Goal: Communication & Community: Answer question/provide support

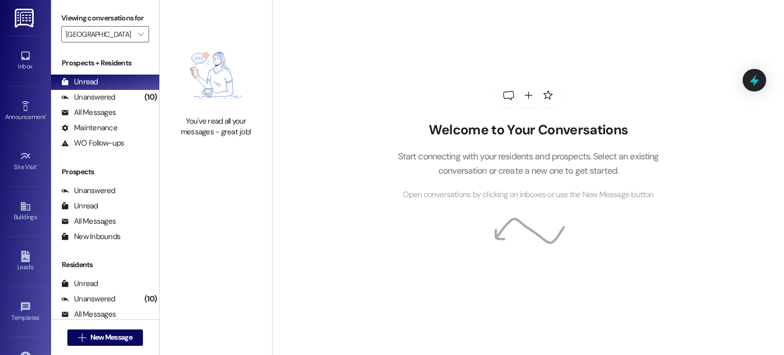
click at [12, 17] on link at bounding box center [25, 18] width 33 height 36
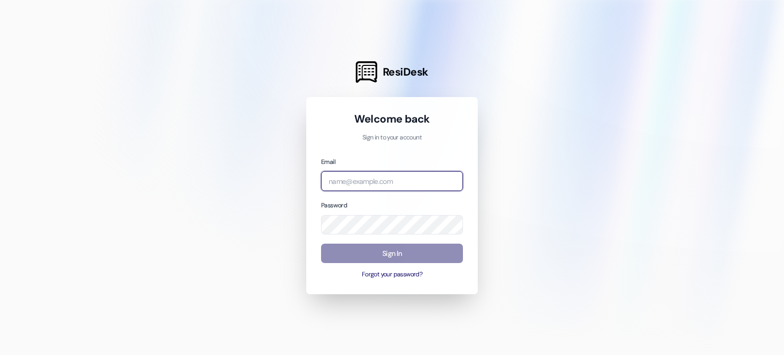
type input "[EMAIL_ADDRESS][DOMAIN_NAME]"
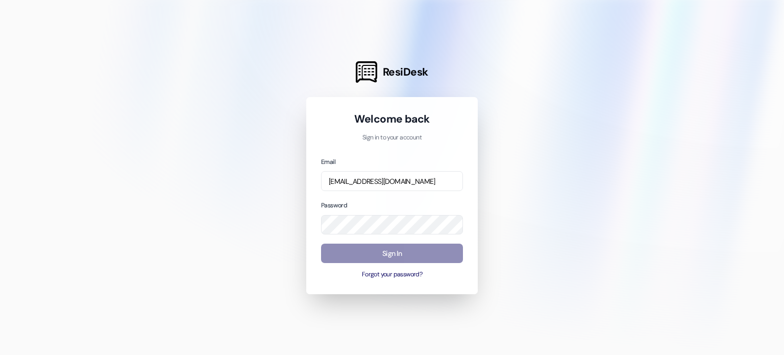
click at [373, 256] on button "Sign In" at bounding box center [392, 254] width 142 height 20
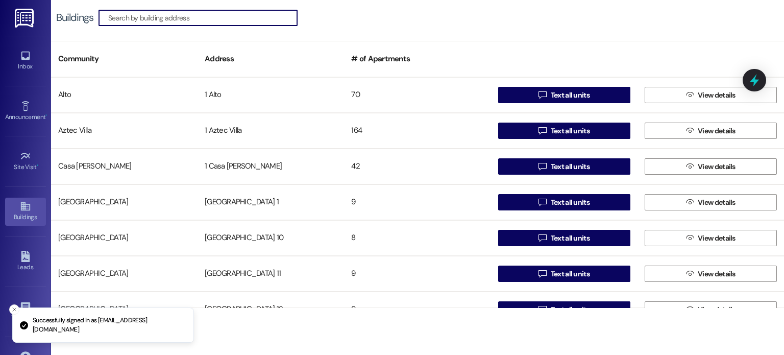
click at [23, 20] on img at bounding box center [25, 18] width 21 height 19
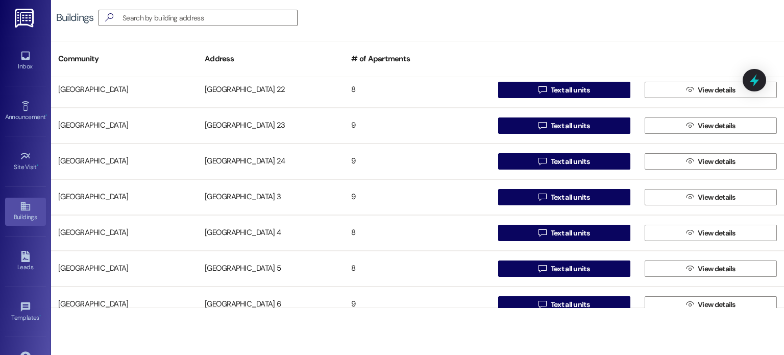
scroll to position [664, 0]
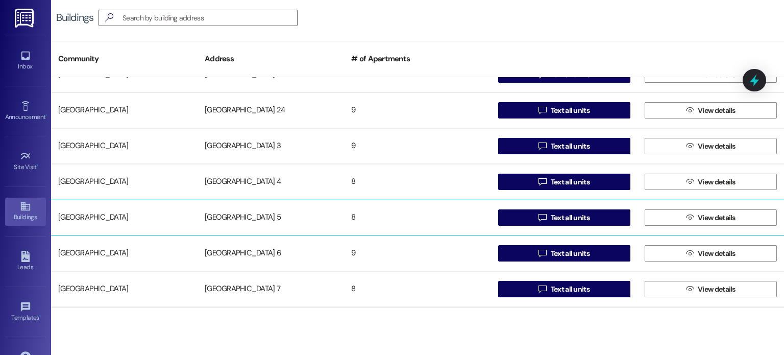
click at [252, 216] on div "[GEOGRAPHIC_DATA] 5" at bounding box center [271, 217] width 147 height 20
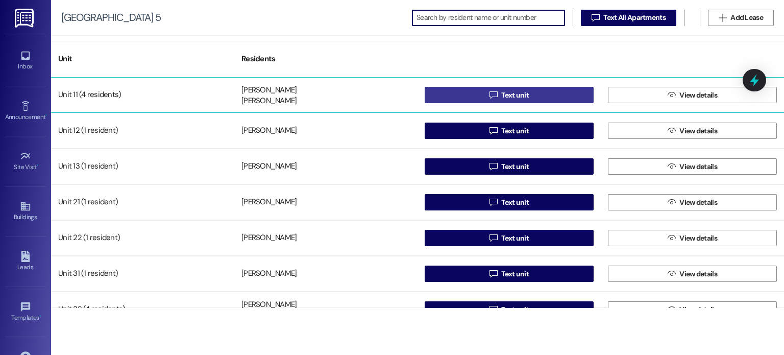
click at [446, 92] on button " Text unit" at bounding box center [509, 95] width 169 height 16
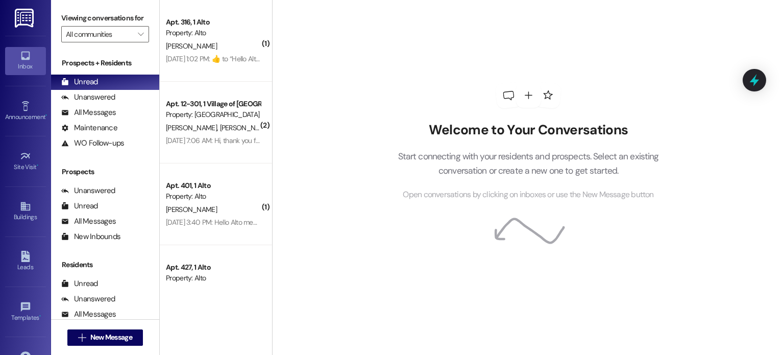
click at [424, 171] on p "Start connecting with your residents and prospects. Select an existing conversa…" at bounding box center [529, 163] width 292 height 29
click at [18, 19] on img at bounding box center [25, 18] width 21 height 19
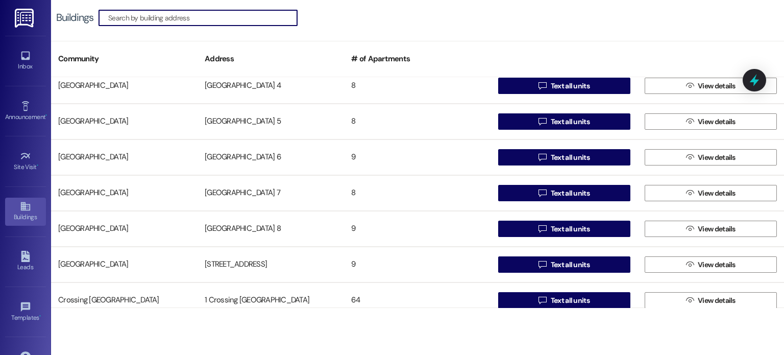
scroll to position [766, 0]
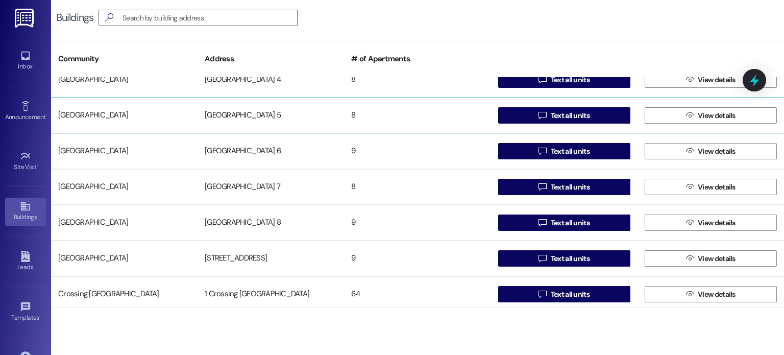
click at [238, 112] on div "[GEOGRAPHIC_DATA] 5" at bounding box center [271, 115] width 147 height 20
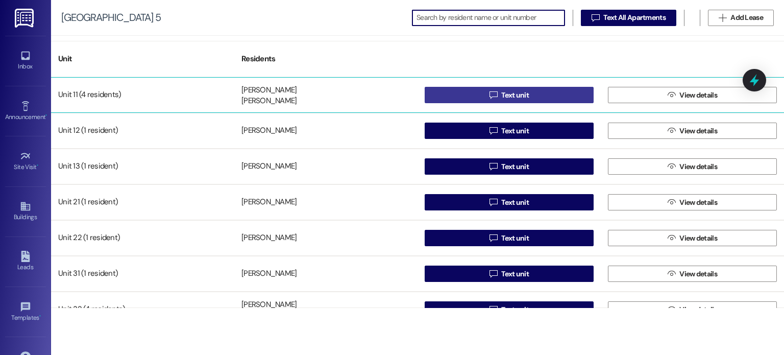
click at [449, 95] on button " Text unit" at bounding box center [509, 95] width 169 height 16
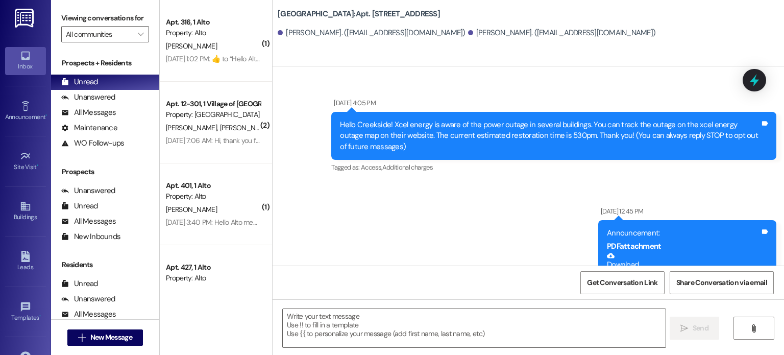
scroll to position [21623, 0]
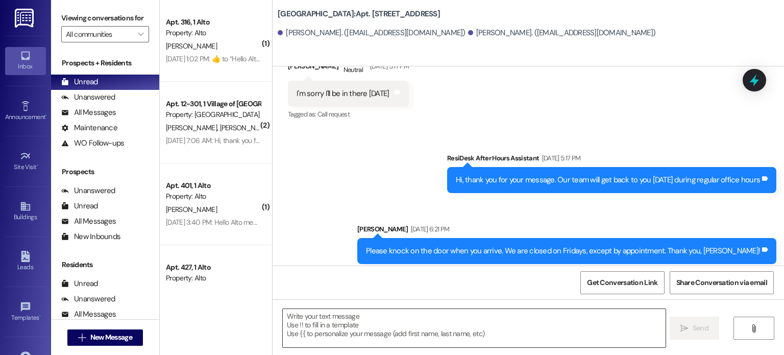
click at [342, 318] on textarea at bounding box center [474, 328] width 383 height 38
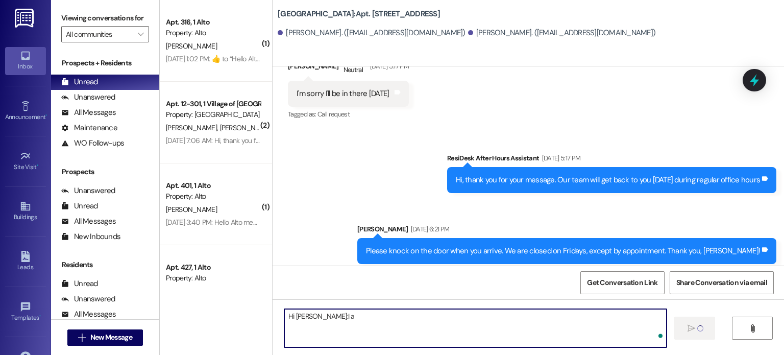
type textarea "Hi [PERSON_NAME]:I am"
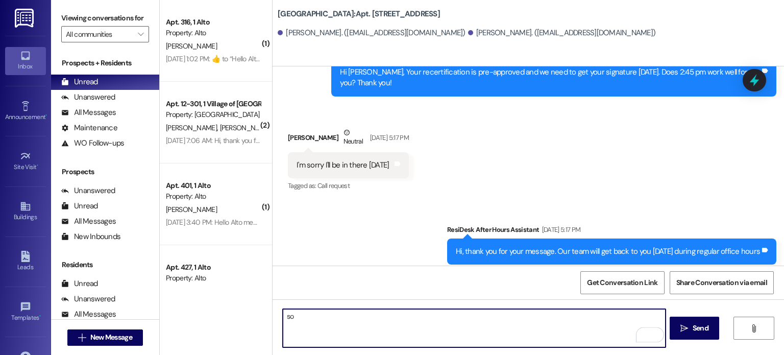
type textarea "s"
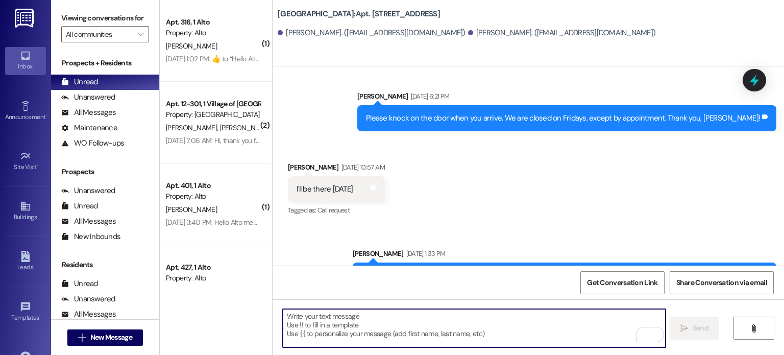
scroll to position [21765, 0]
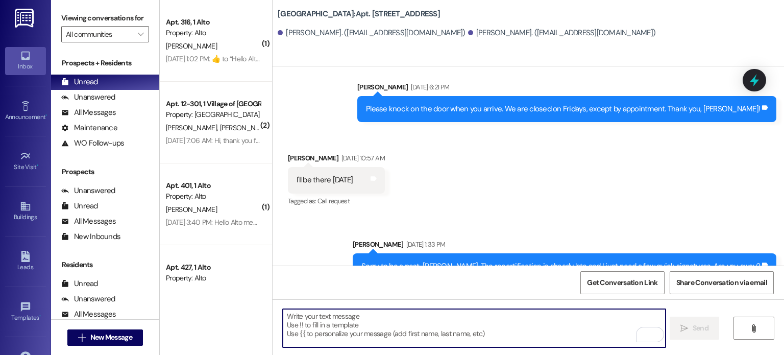
click at [330, 318] on textarea "To enrich screen reader interactions, please activate Accessibility in Grammarl…" at bounding box center [474, 328] width 383 height 38
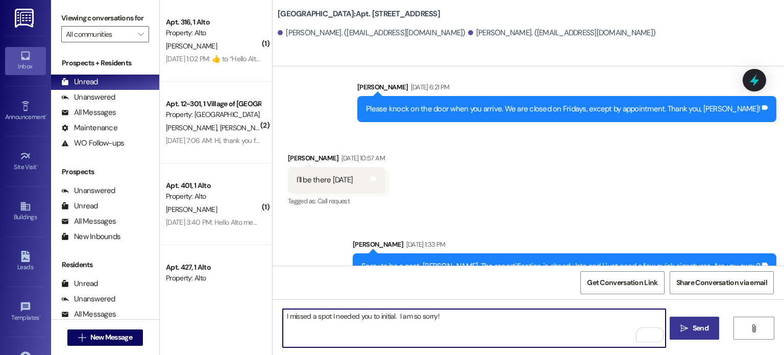
type textarea "I missed a spot I needed you to initial. I am so sorry!"
click at [687, 333] on span " Send" at bounding box center [695, 328] width 32 height 11
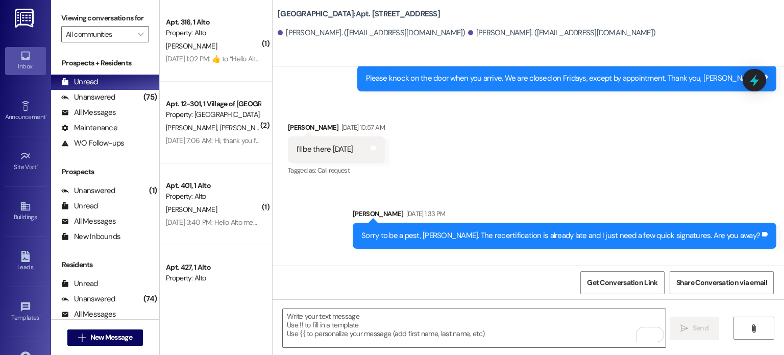
scroll to position [21837, 0]
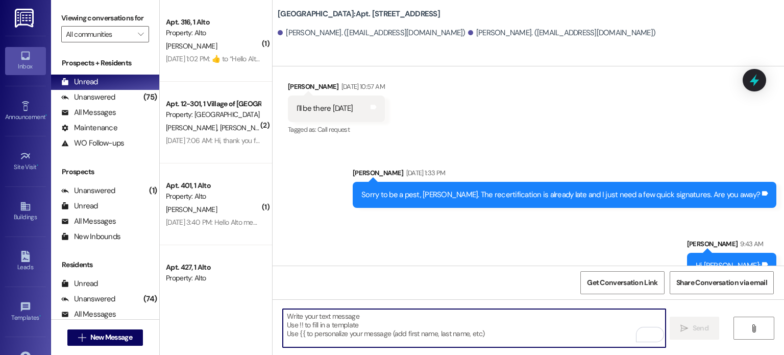
click at [363, 320] on textarea "To enrich screen reader interactions, please activate Accessibility in Grammarl…" at bounding box center [474, 328] width 383 height 38
click at [397, 316] on textarea "To enrich screen reader interactions, please activate Accessibility in Grammarl…" at bounding box center [474, 328] width 383 height 38
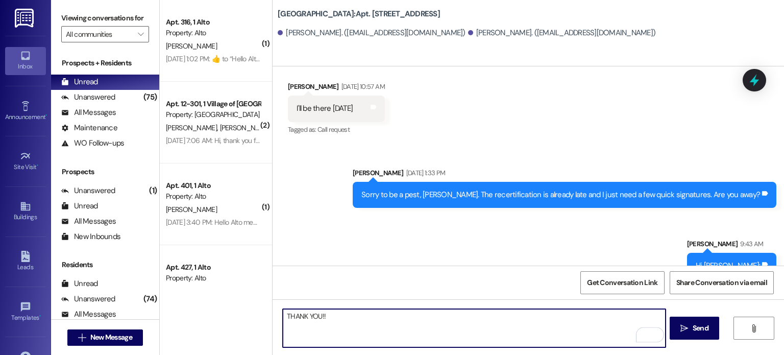
type textarea "THANK YOU!!!"
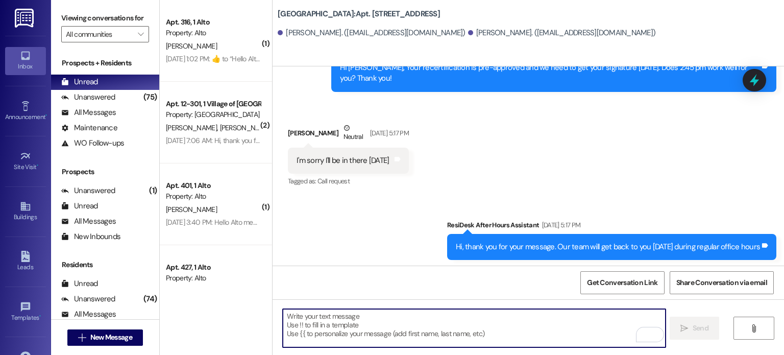
scroll to position [21552, 0]
